Goal: Transaction & Acquisition: Purchase product/service

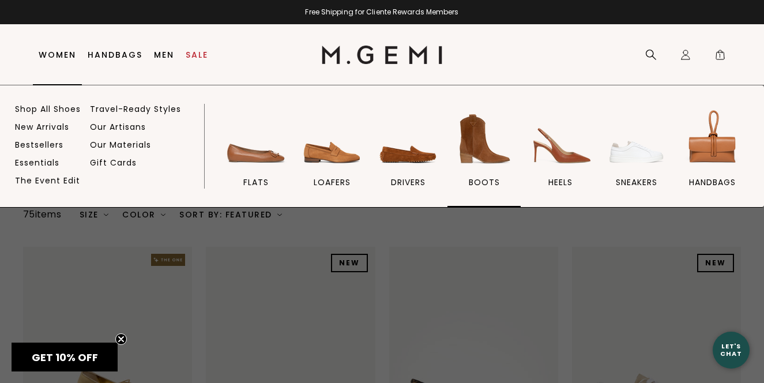
click at [472, 150] on img at bounding box center [484, 139] width 65 height 65
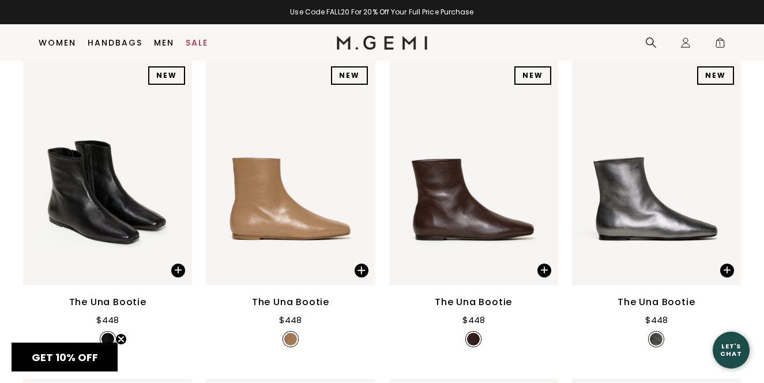
scroll to position [167, 0]
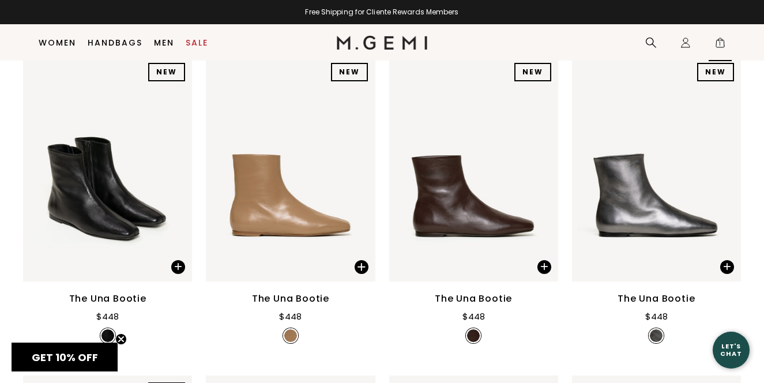
click at [718, 42] on span "1" at bounding box center [720, 45] width 12 height 12
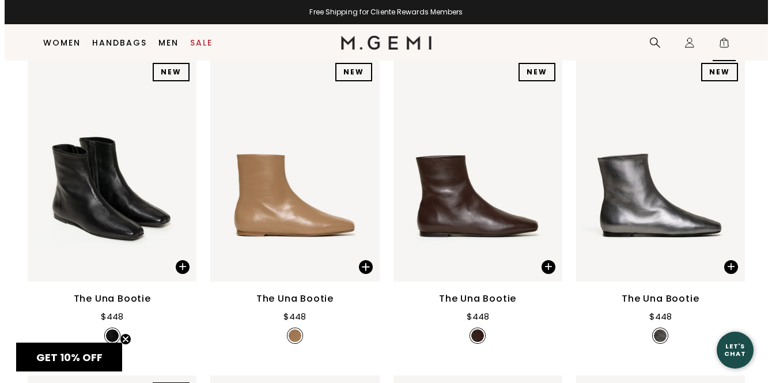
scroll to position [0, 0]
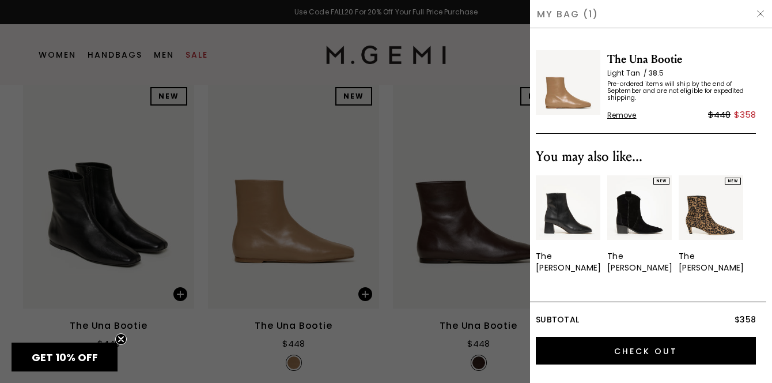
click at [579, 94] on img at bounding box center [568, 82] width 65 height 65
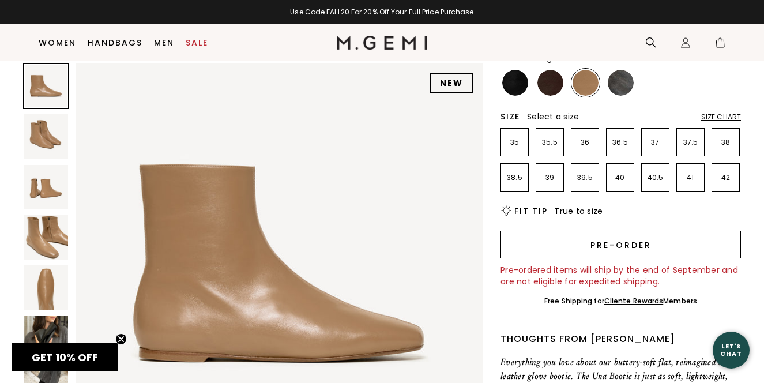
scroll to position [122, 0]
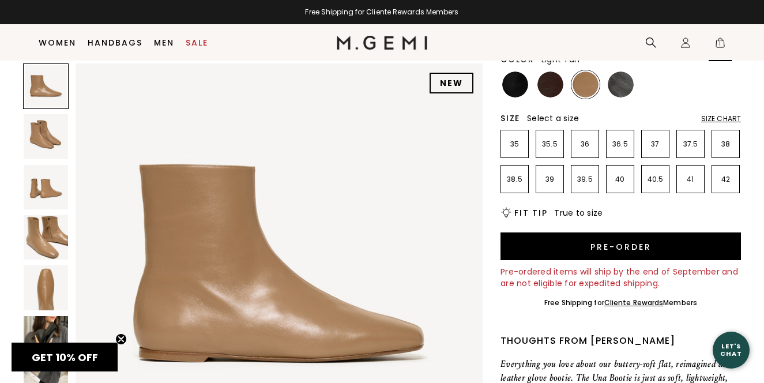
click at [719, 44] on span "1" at bounding box center [720, 45] width 12 height 12
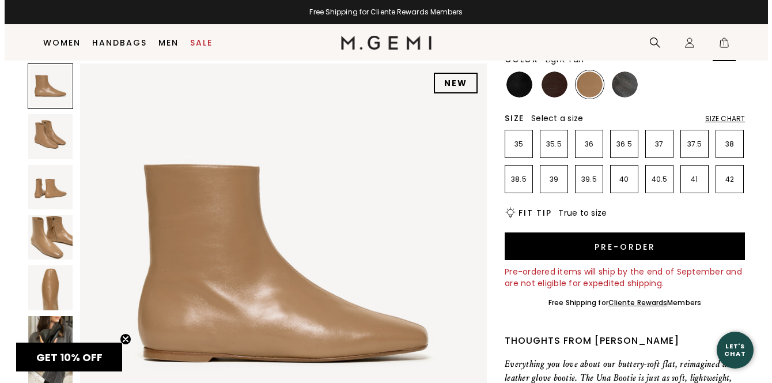
scroll to position [0, 0]
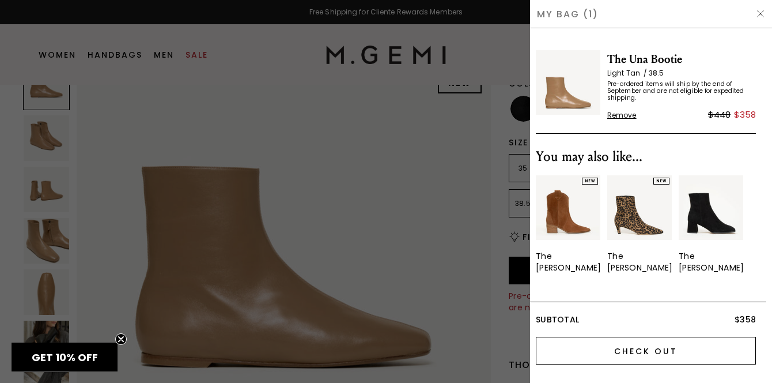
click at [609, 346] on input "Check Out" at bounding box center [646, 351] width 220 height 28
